Goal: Transaction & Acquisition: Purchase product/service

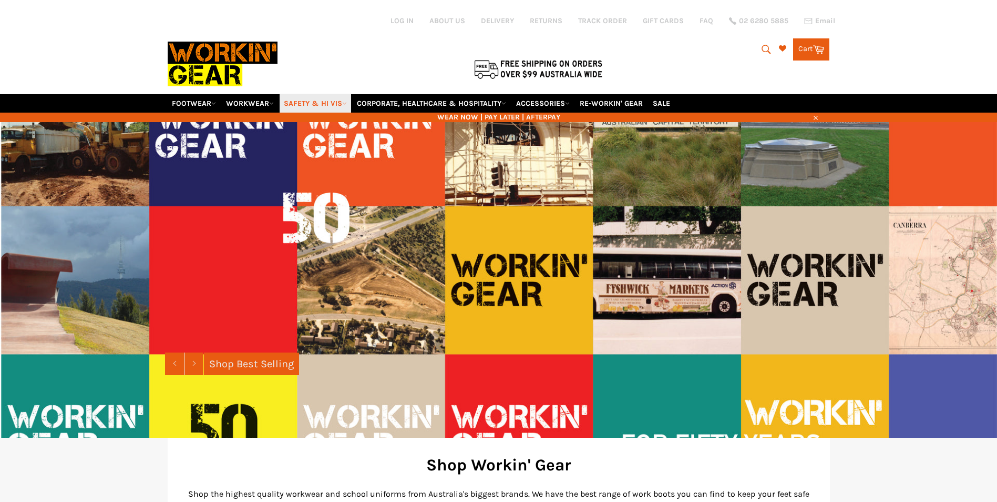
click at [304, 97] on link "SAFETY & HI VIS" at bounding box center [316, 103] width 72 height 18
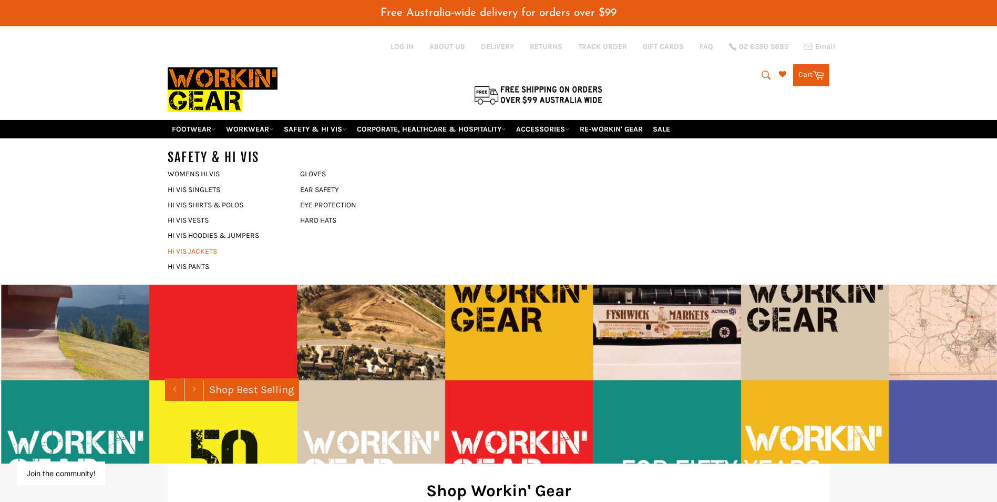
click at [215, 248] on link "Hi VIS JACKETS" at bounding box center [225, 250] width 127 height 15
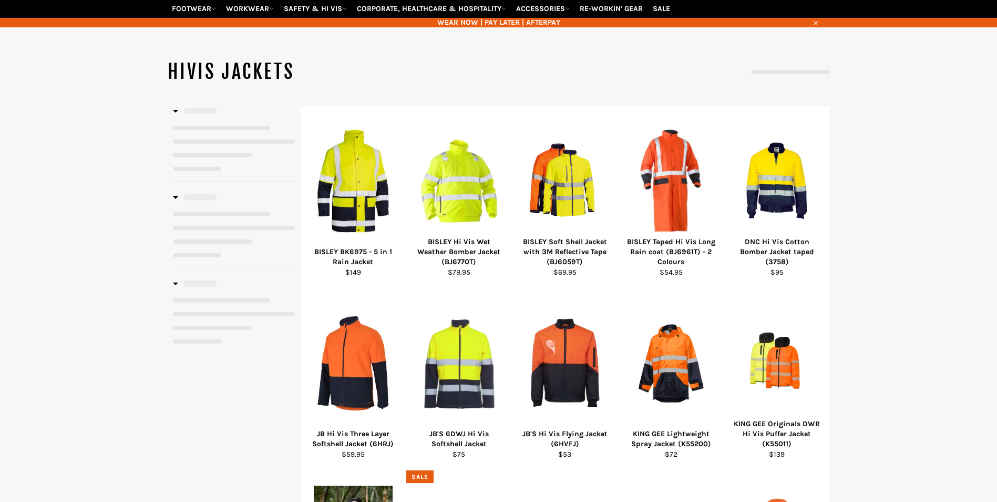
scroll to position [105, 0]
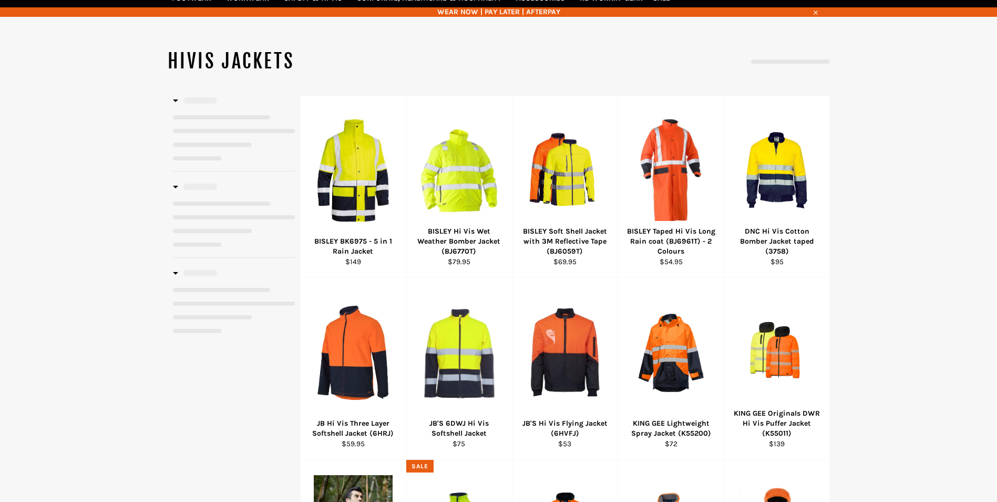
select select "**********"
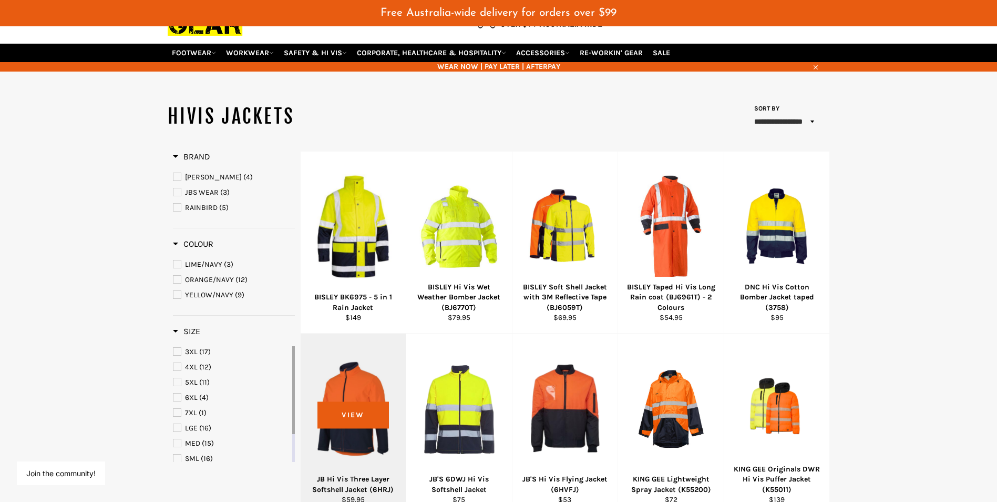
scroll to position [0, 0]
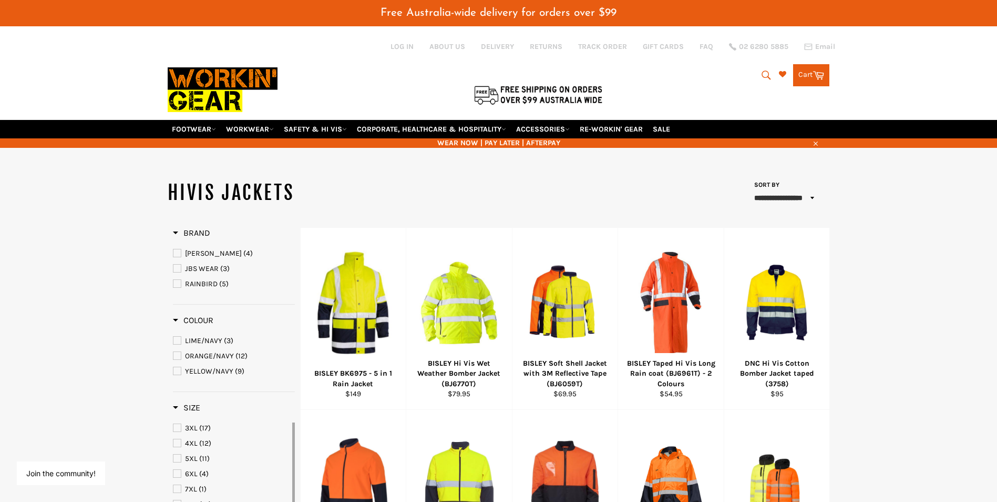
click at [770, 79] on icon "submit" at bounding box center [767, 75] width 12 height 12
click at [683, 79] on input "Search" at bounding box center [723, 76] width 131 height 20
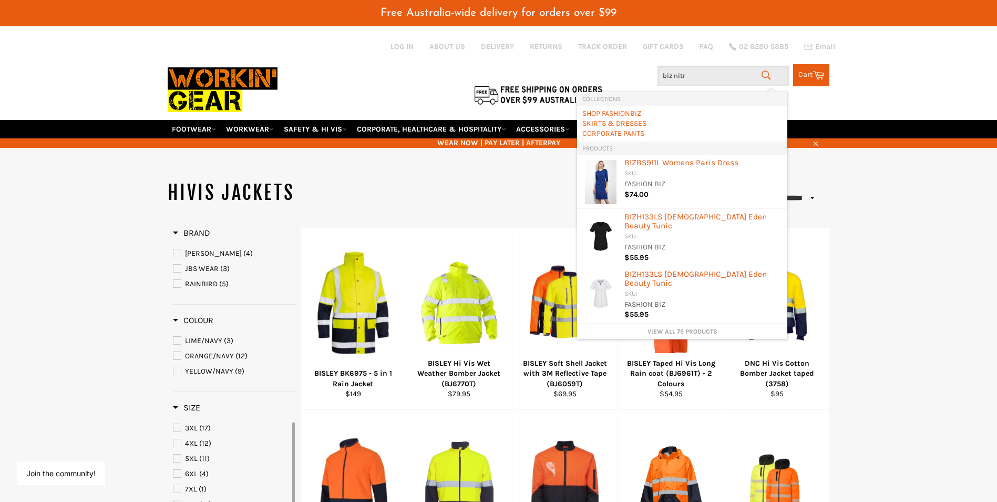
type input "biz nitro"
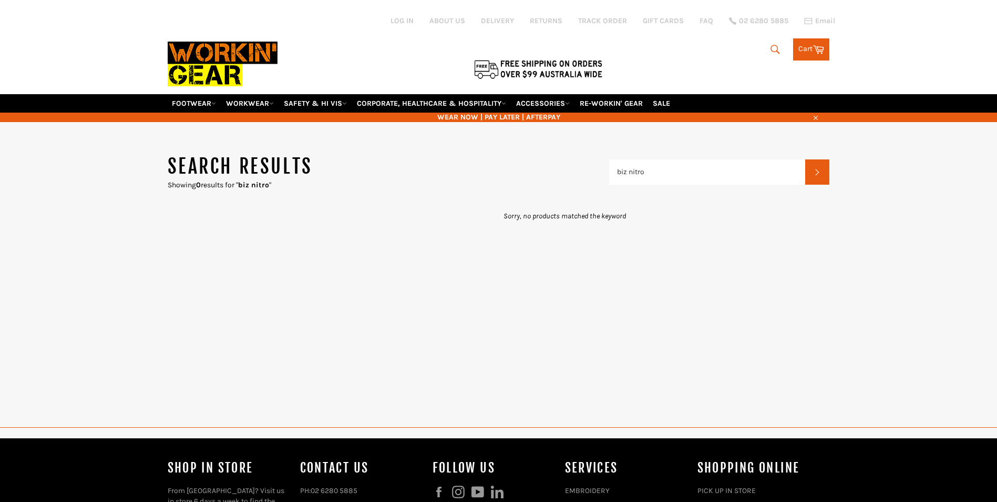
click at [621, 175] on div "Search results Showing 0 results for " biz nitro " biz nitro Search Sorry, no p…" at bounding box center [498, 453] width 997 height 662
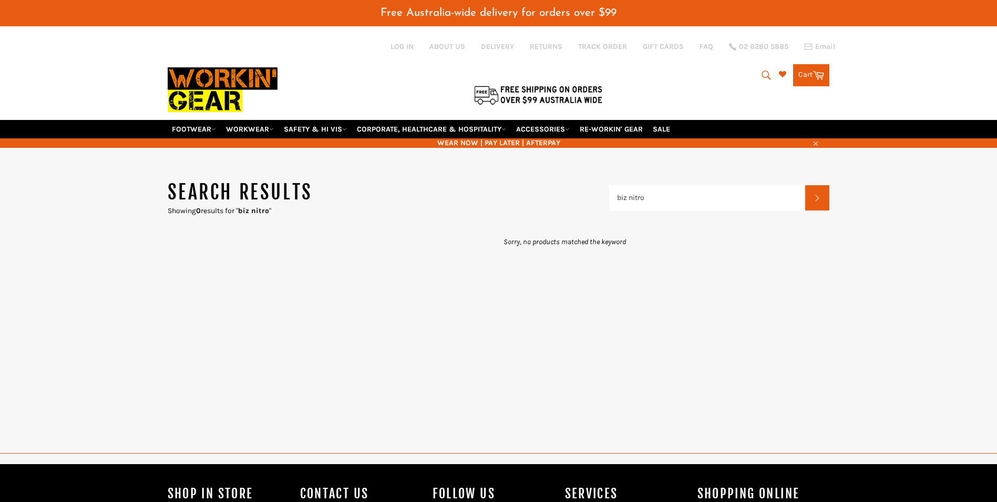
click at [621, 175] on div "Search results Showing 0 results for " biz nitro " biz nitro Search Sorry, no p…" at bounding box center [498, 479] width 997 height 662
drag, startPoint x: 621, startPoint y: 175, endPoint x: 623, endPoint y: 196, distance: 21.6
click at [623, 196] on input "biz nitro" at bounding box center [707, 197] width 197 height 25
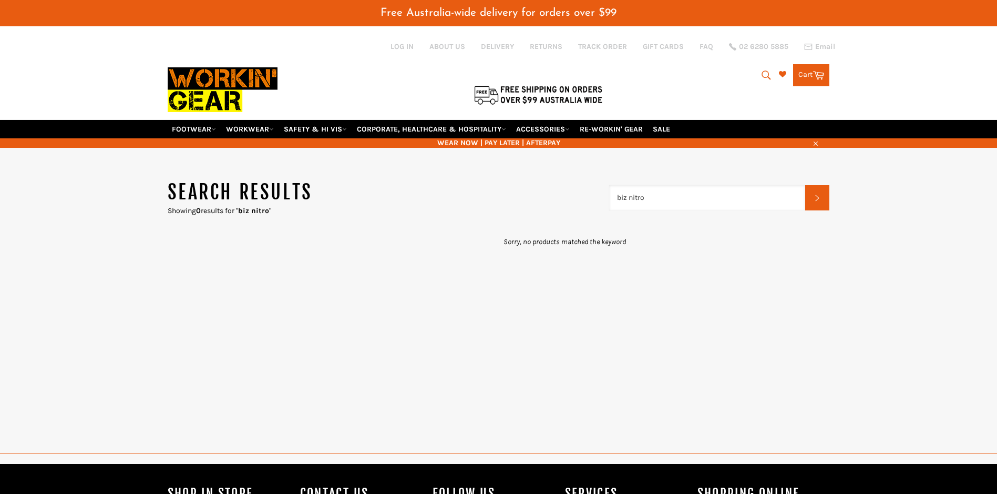
click at [623, 196] on input "biz nitro" at bounding box center [707, 197] width 197 height 25
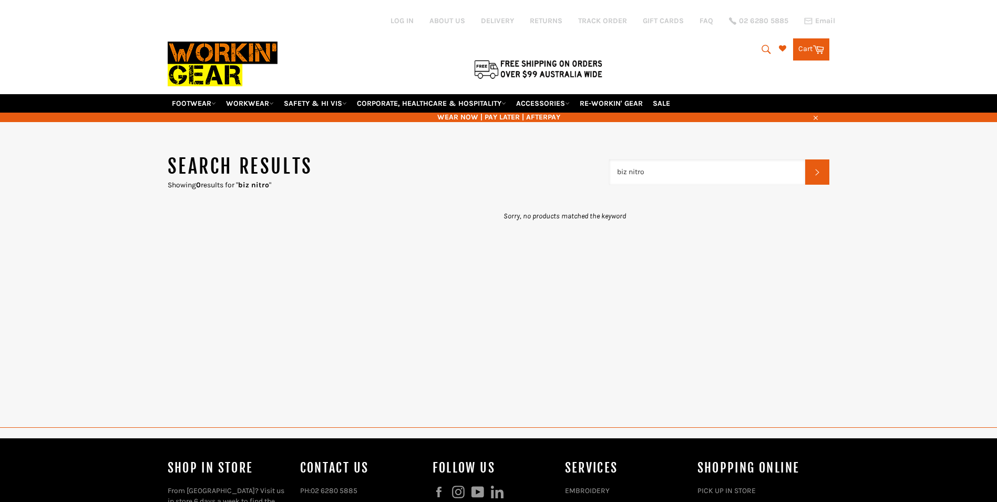
drag, startPoint x: 625, startPoint y: 170, endPoint x: 588, endPoint y: 177, distance: 37.4
click at [588, 177] on header "Search results Showing 0 results for " biz nitro " biz nitro Search" at bounding box center [499, 172] width 662 height 36
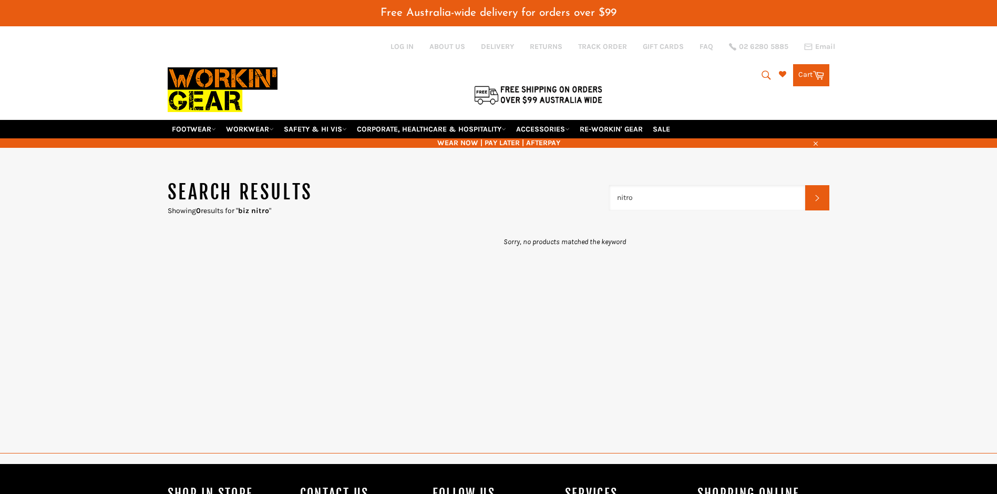
type input "nitro"
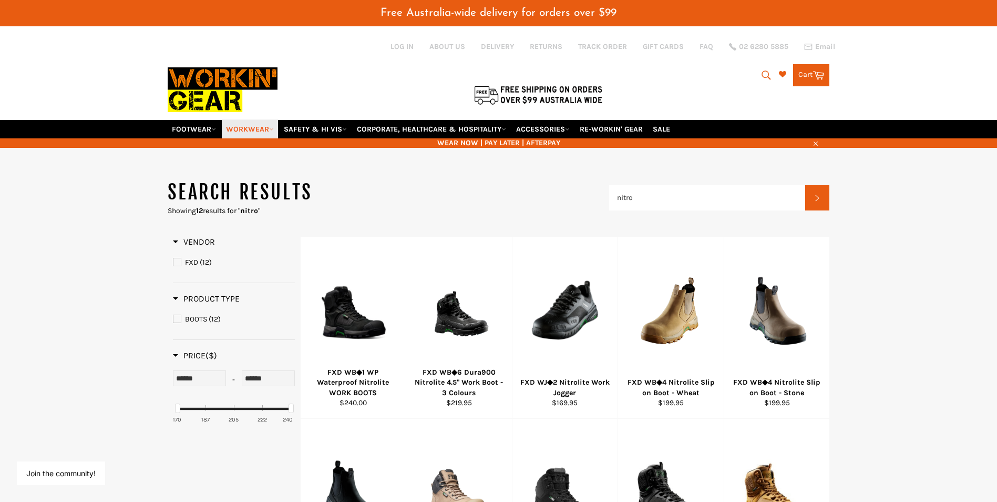
click at [263, 131] on link "WORKWEAR" at bounding box center [250, 129] width 56 height 18
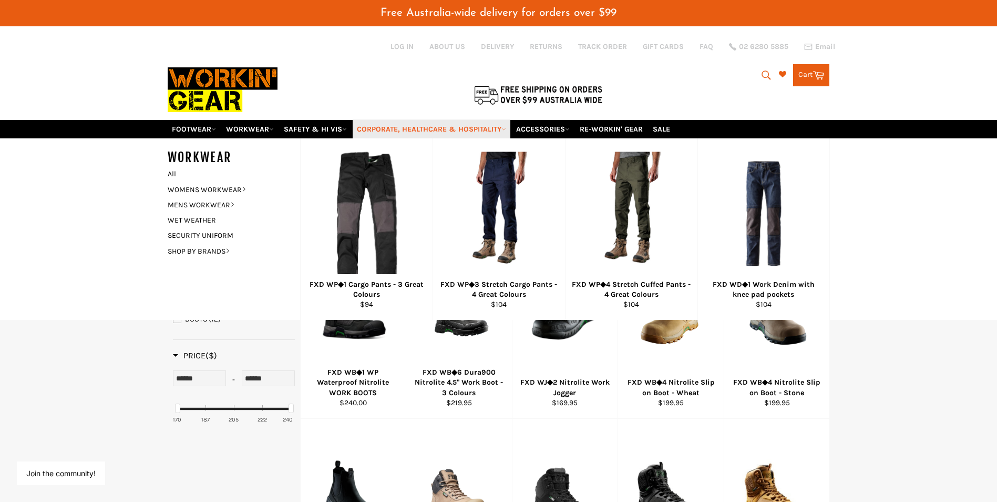
click at [465, 127] on link "CORPORATE, HEALTHCARE & HOSPITALITY" at bounding box center [432, 129] width 158 height 18
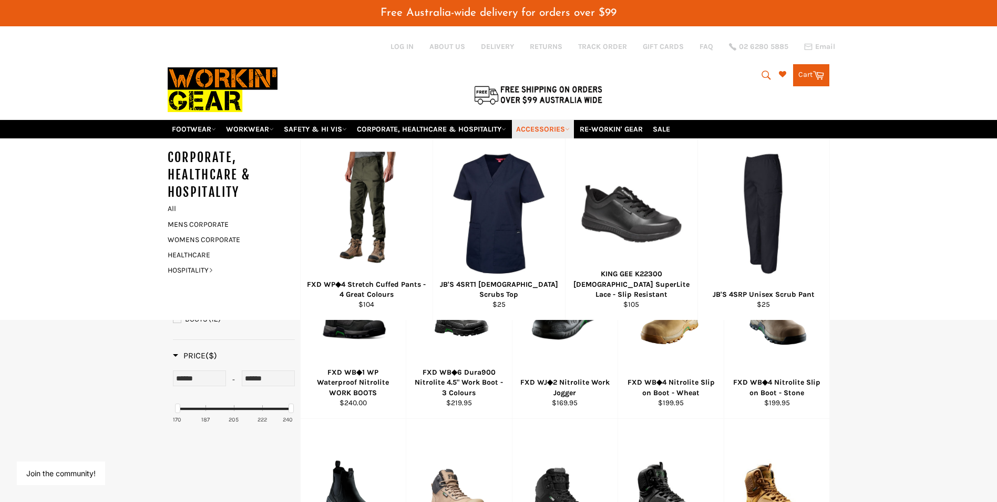
click at [554, 124] on link "ACCESSORIES" at bounding box center [543, 129] width 62 height 18
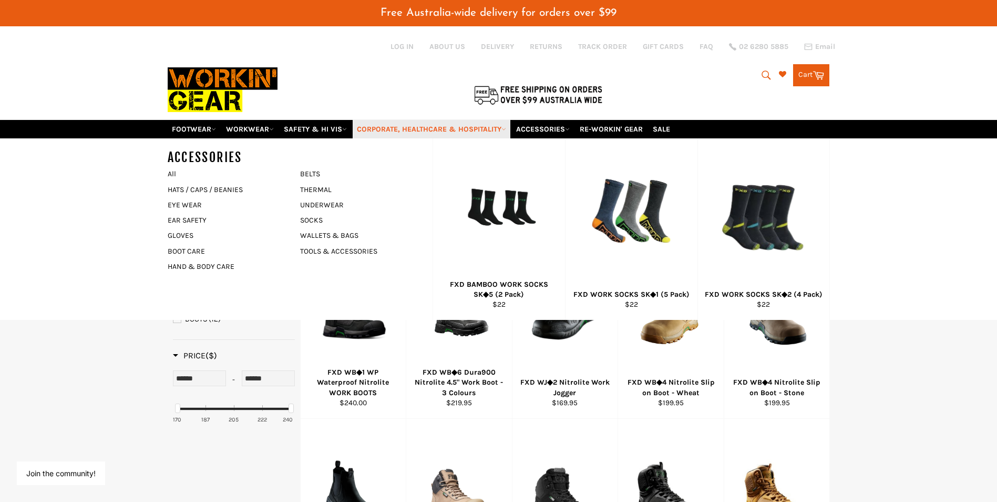
click at [487, 122] on link "CORPORATE, HEALTHCARE & HOSPITALITY" at bounding box center [432, 129] width 158 height 18
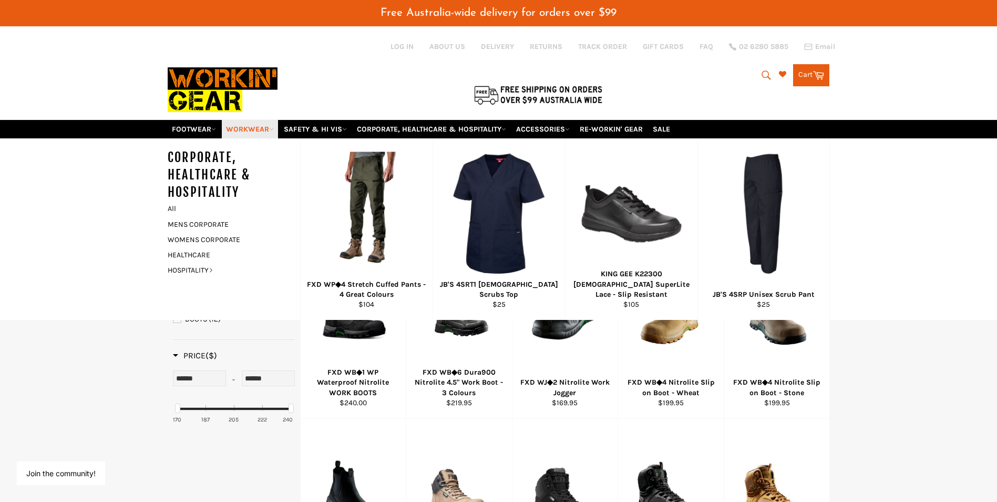
click at [264, 127] on link "WORKWEAR" at bounding box center [250, 129] width 56 height 18
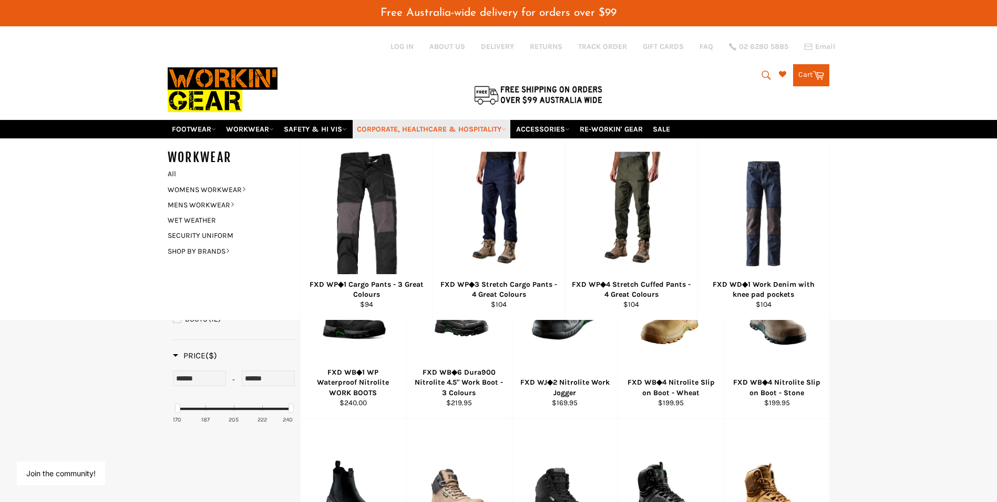
click at [374, 127] on link "CORPORATE, HEALTHCARE & HOSPITALITY" at bounding box center [432, 129] width 158 height 18
